Goal: Task Accomplishment & Management: Complete application form

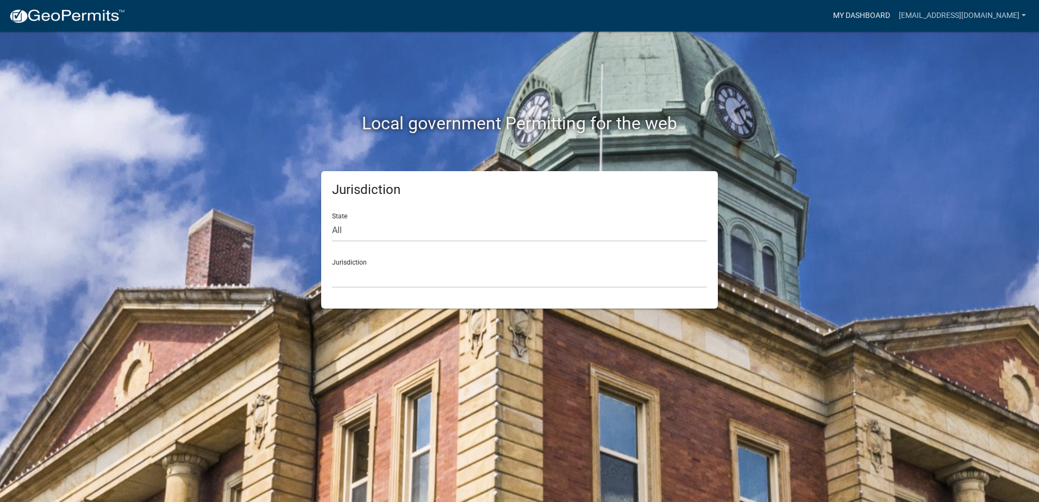
click at [895, 18] on link "My Dashboard" at bounding box center [862, 15] width 66 height 21
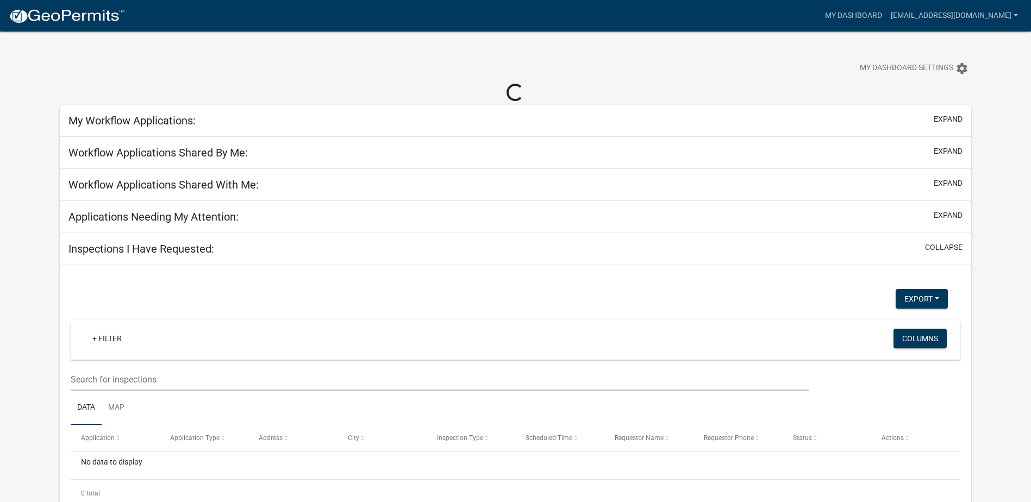
select select "2: 50"
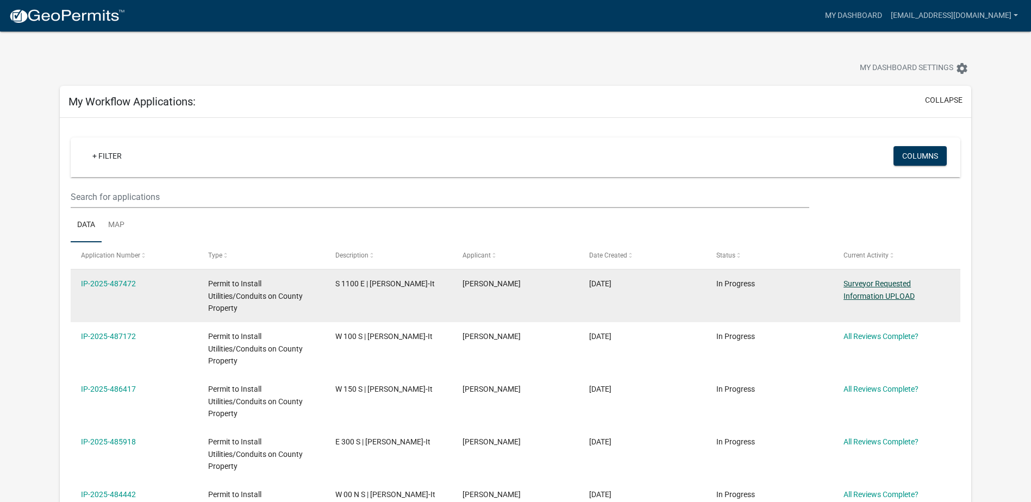
click at [868, 288] on link "Surveyor Requested Information UPLOAD" at bounding box center [878, 289] width 71 height 21
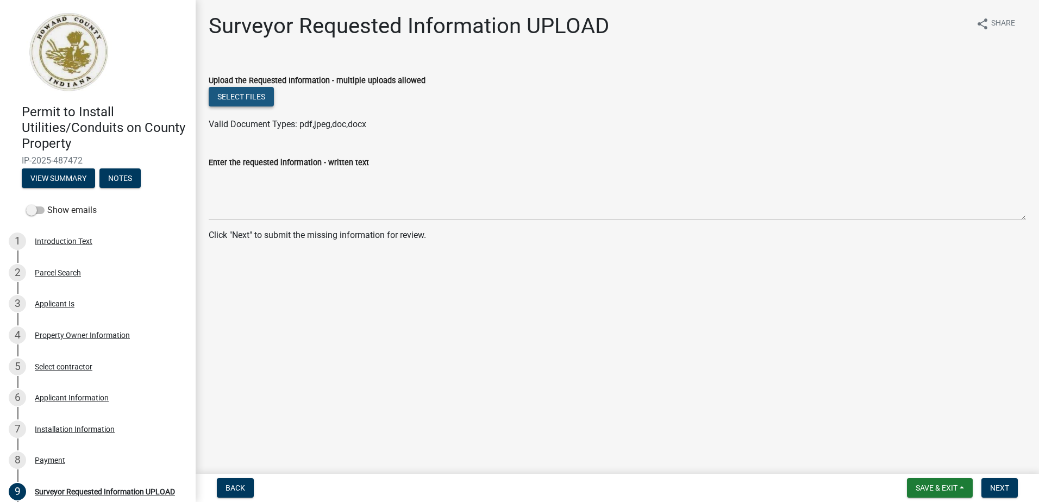
click at [258, 96] on button "Select files" at bounding box center [241, 97] width 65 height 20
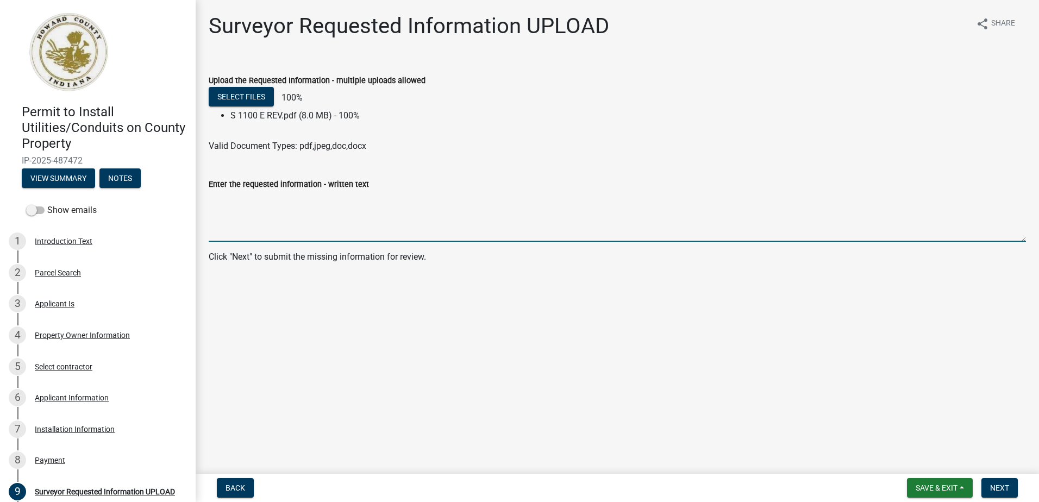
click at [251, 213] on textarea "Enter the requested information - written text" at bounding box center [617, 216] width 817 height 51
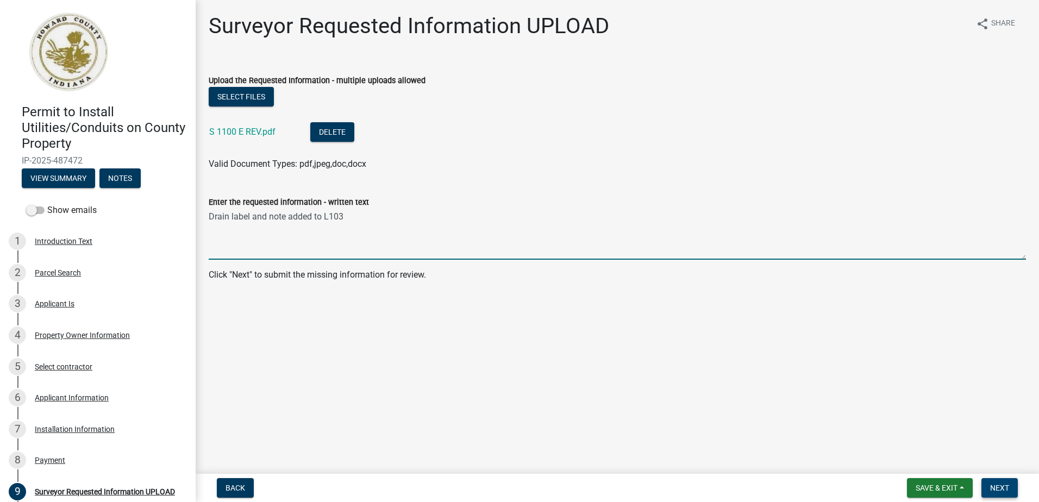
type textarea "Drain label and note added to L103"
click at [1004, 488] on span "Next" at bounding box center [999, 488] width 19 height 9
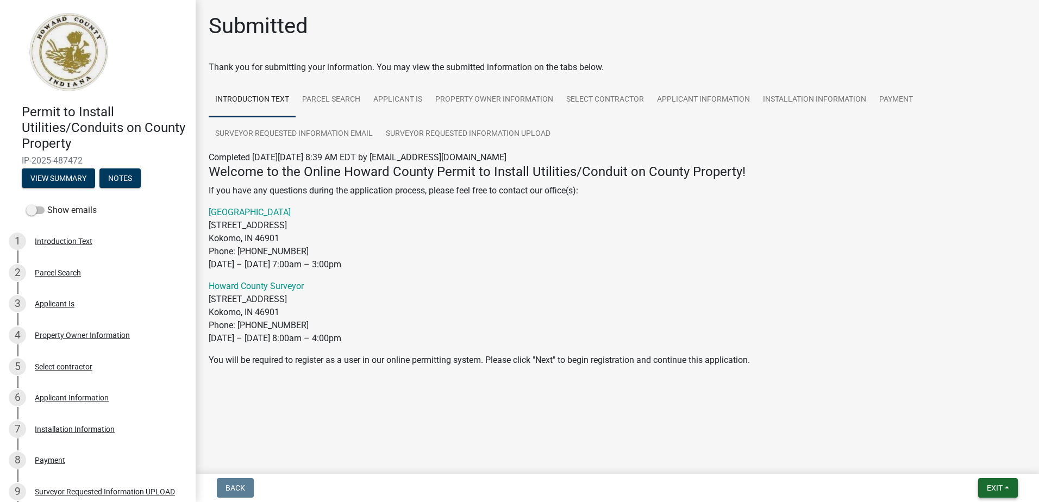
click at [992, 489] on span "Exit" at bounding box center [995, 488] width 16 height 9
click at [958, 459] on button "Save & Exit" at bounding box center [974, 460] width 87 height 26
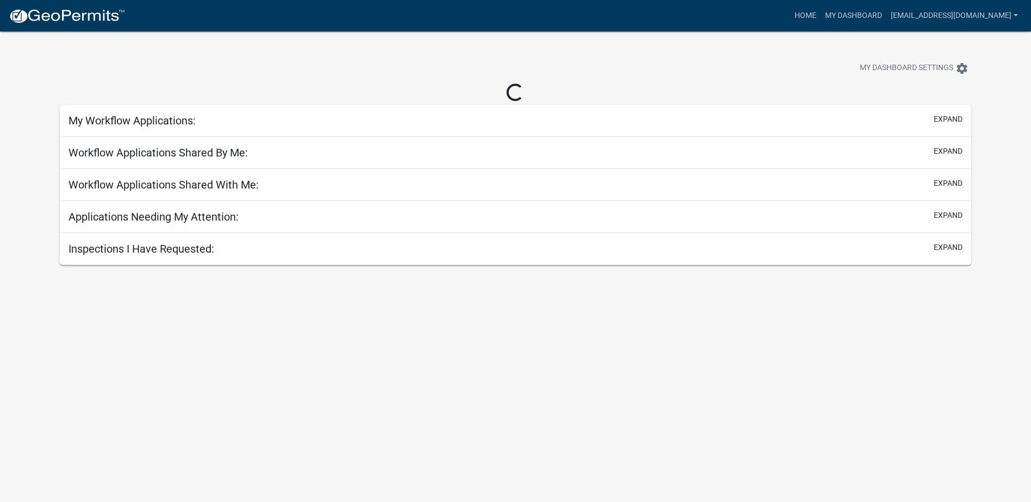
select select "2: 50"
